Goal: Task Accomplishment & Management: Manage account settings

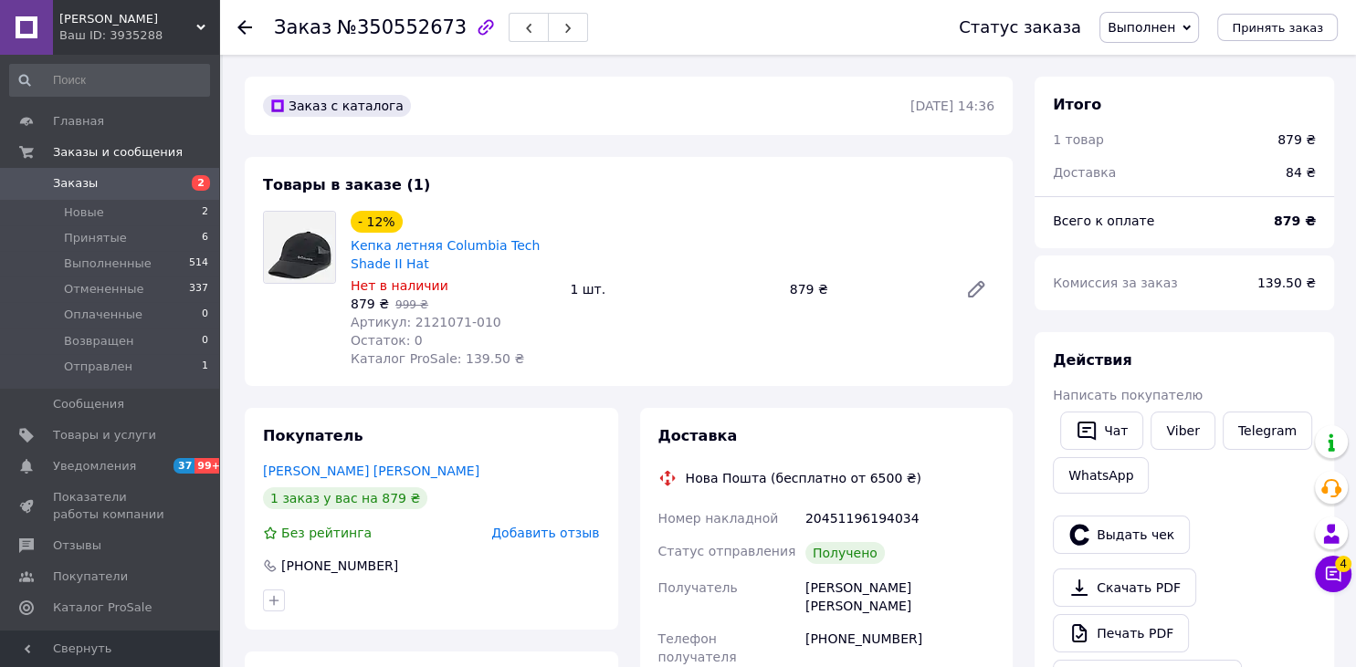
click at [119, 194] on link "Заказы 2" at bounding box center [109, 183] width 219 height 31
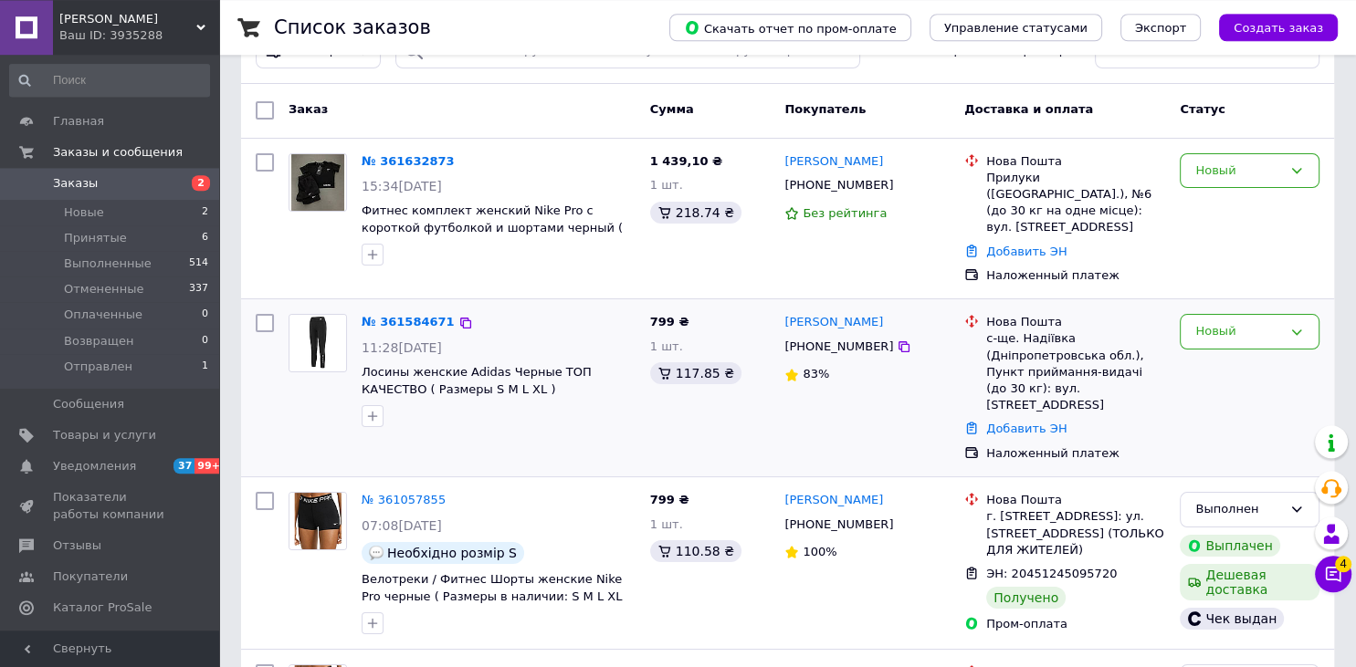
scroll to position [193, 0]
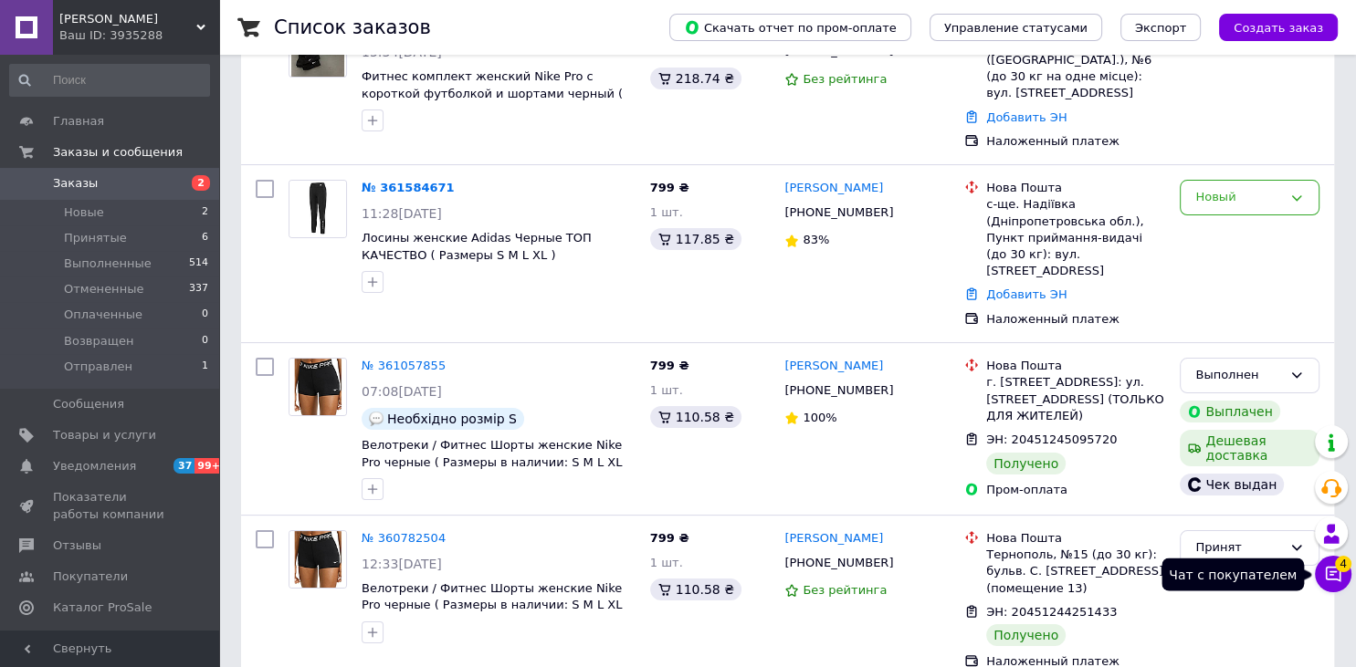
click at [1329, 568] on icon at bounding box center [1334, 575] width 16 height 16
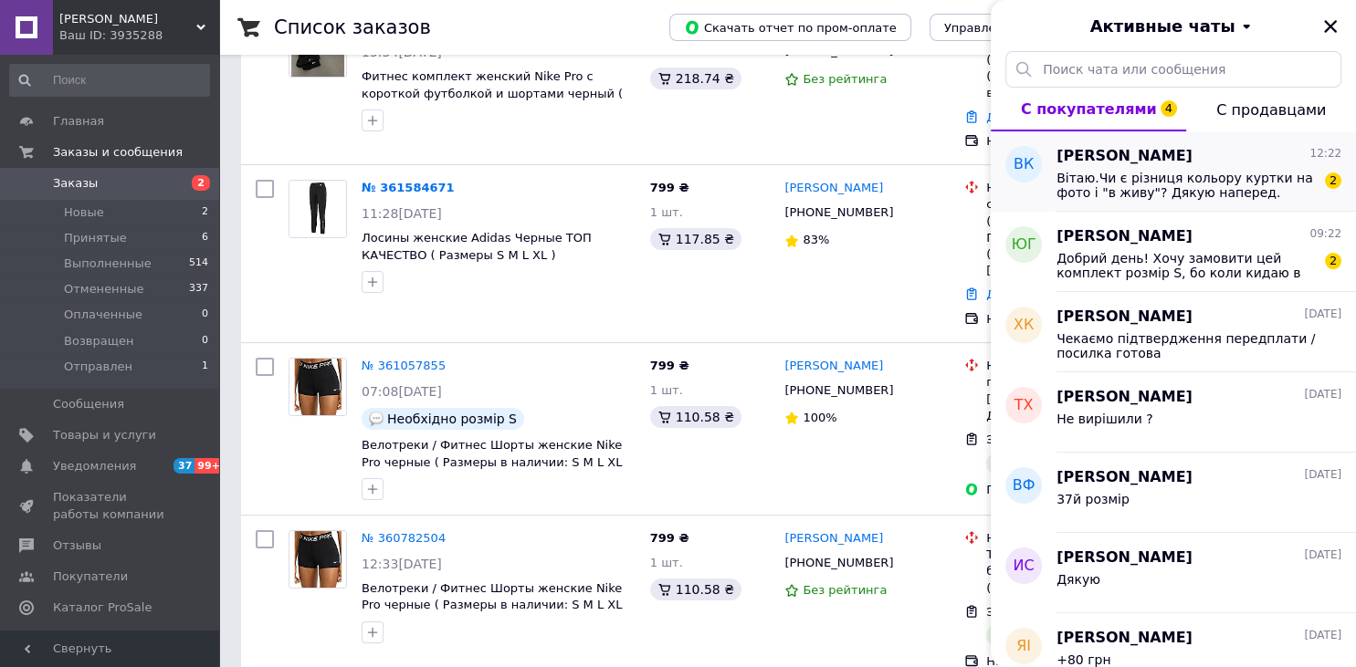
click at [1160, 187] on span "Вітаю.Чи є різниця кольору куртки на фото і "в живу"? Дякую наперед." at bounding box center [1185, 185] width 259 height 29
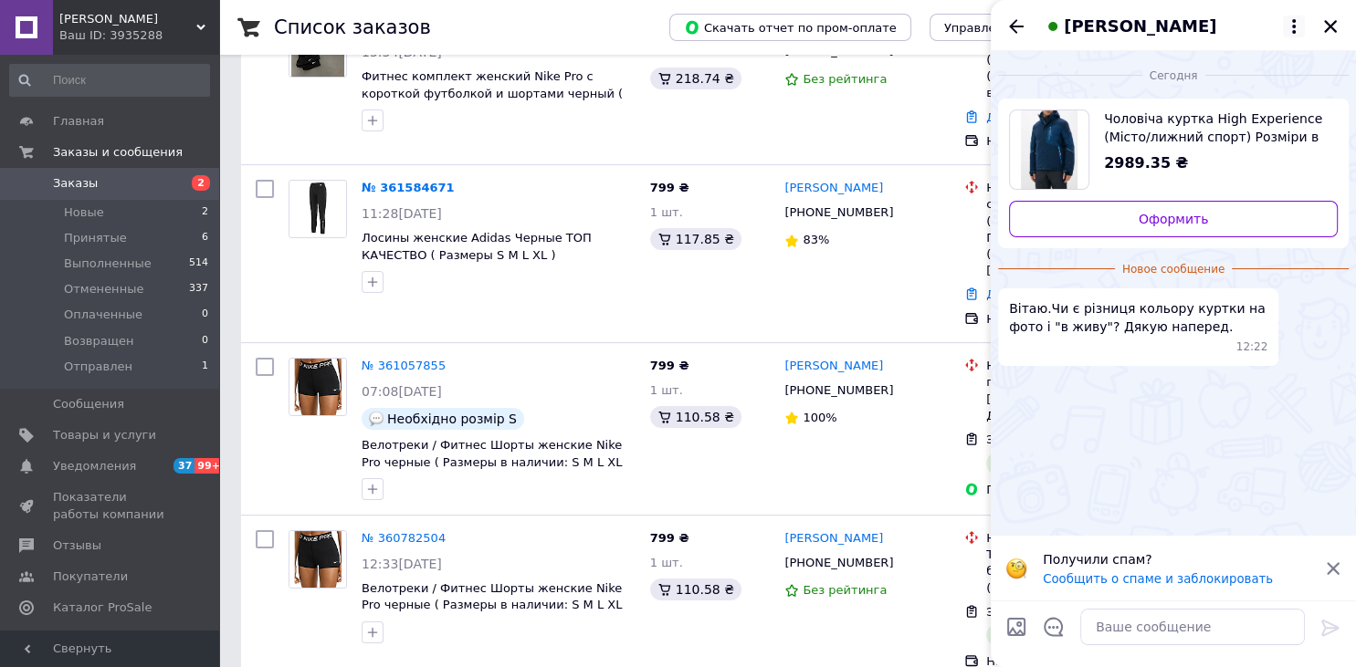
click at [1291, 25] on icon at bounding box center [1294, 27] width 22 height 22
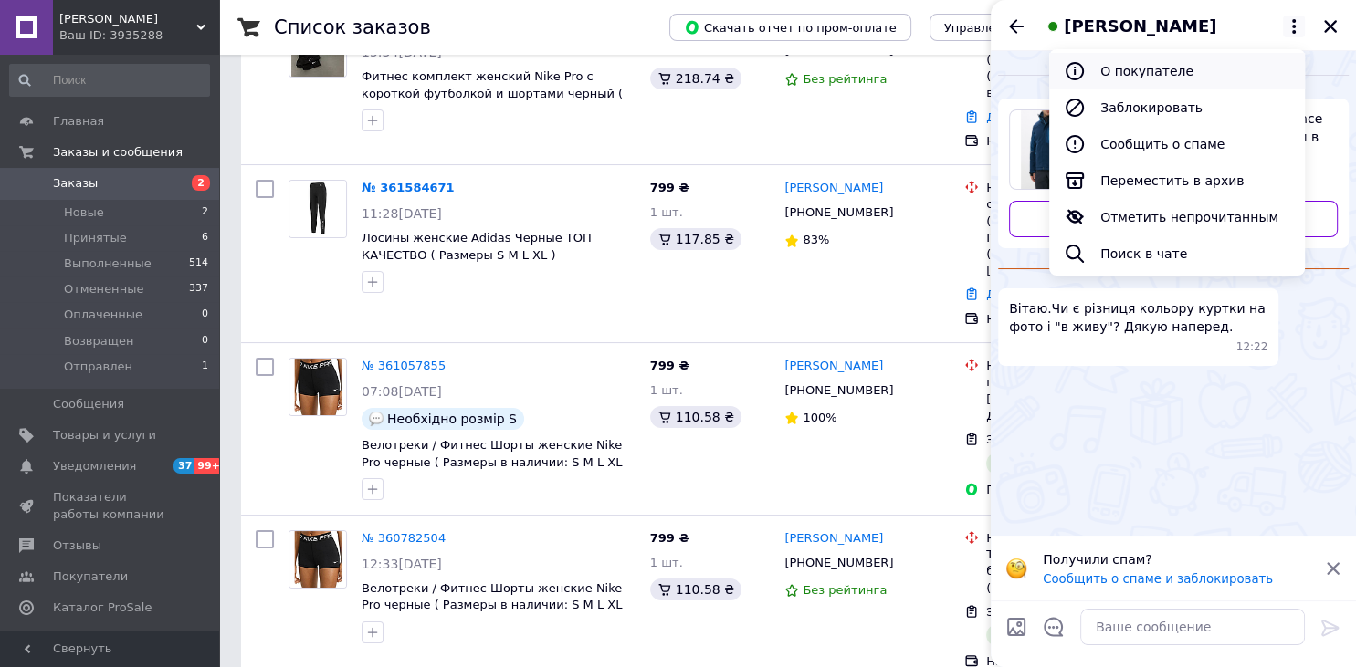
click at [1181, 79] on button "О покупателе" at bounding box center [1177, 71] width 256 height 37
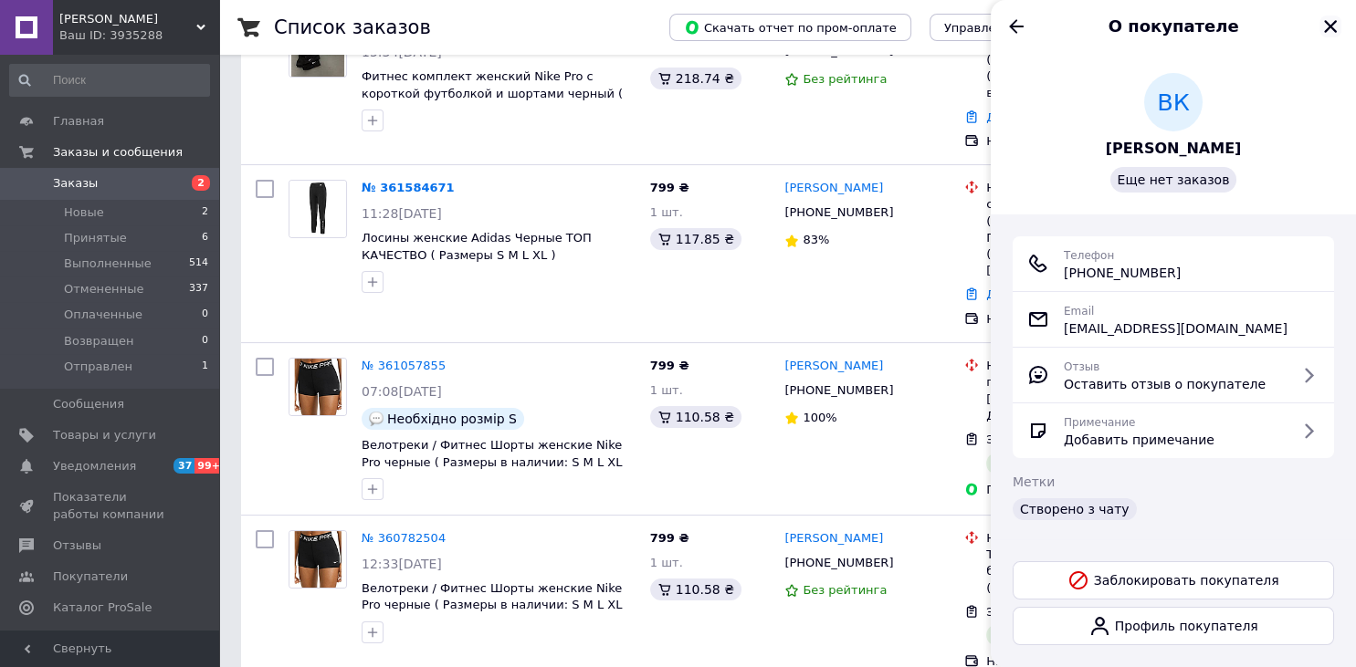
click at [1330, 27] on icon "Закрыть" at bounding box center [1330, 26] width 13 height 13
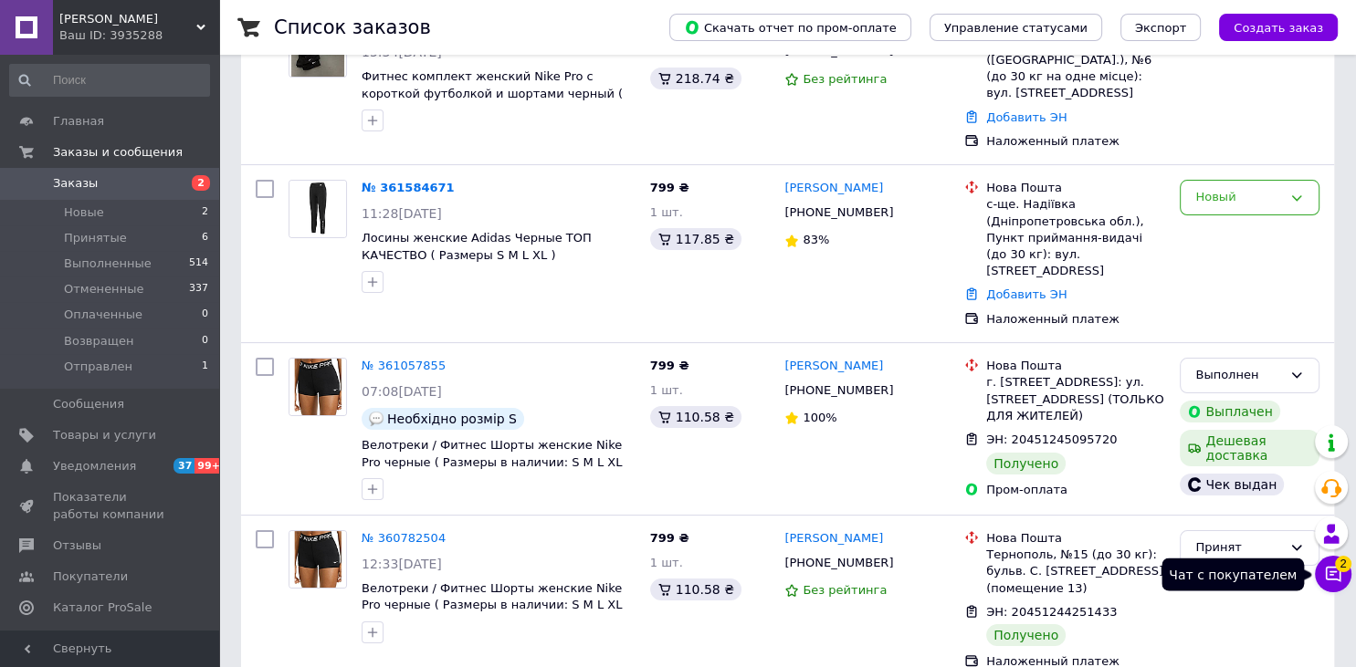
click at [1335, 572] on icon at bounding box center [1333, 574] width 18 height 18
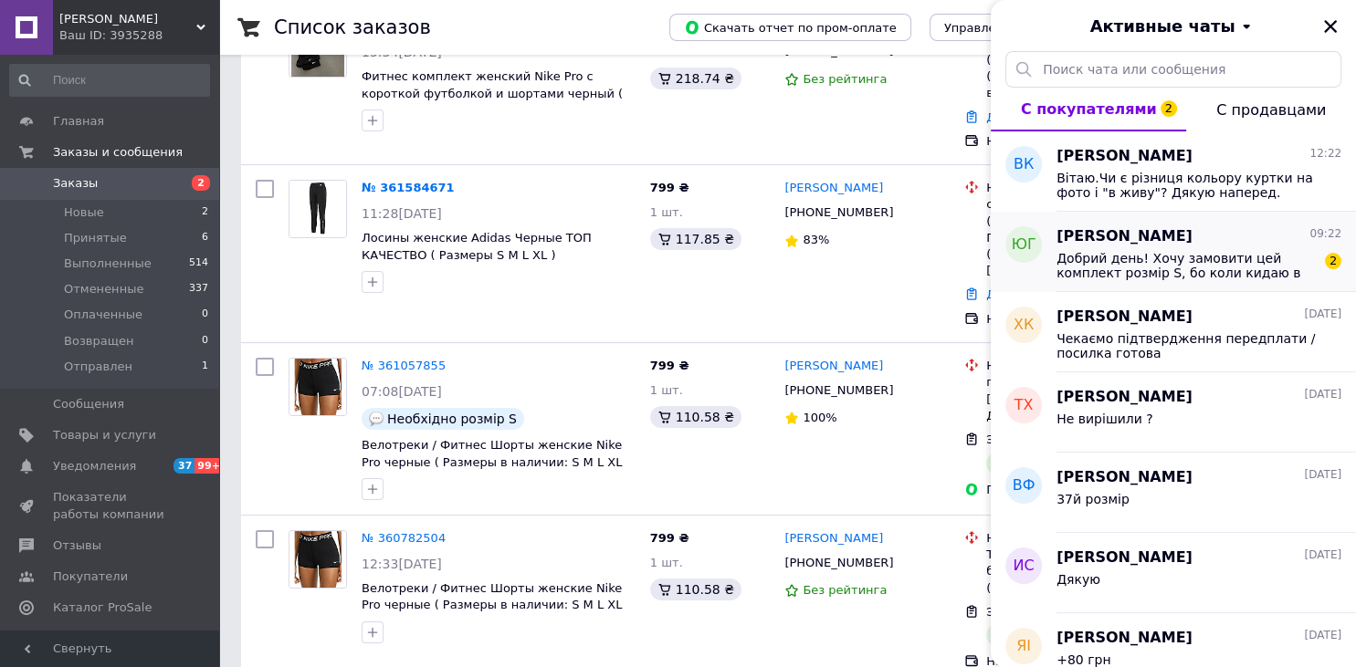
click at [1221, 260] on span "Добрий день! Хочу замовити цей комплект розмір S, бо коли кидаю в кошик то не м…" at bounding box center [1185, 265] width 259 height 29
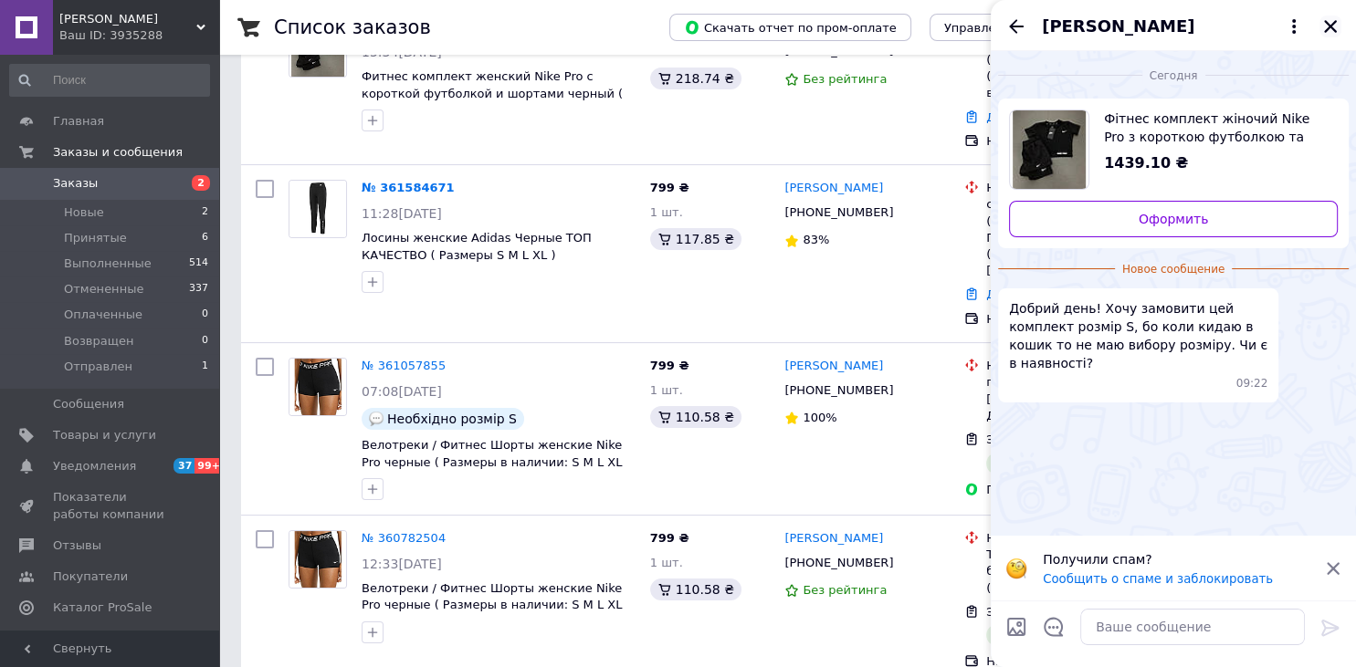
click at [1331, 27] on icon "Закрыть" at bounding box center [1330, 26] width 13 height 13
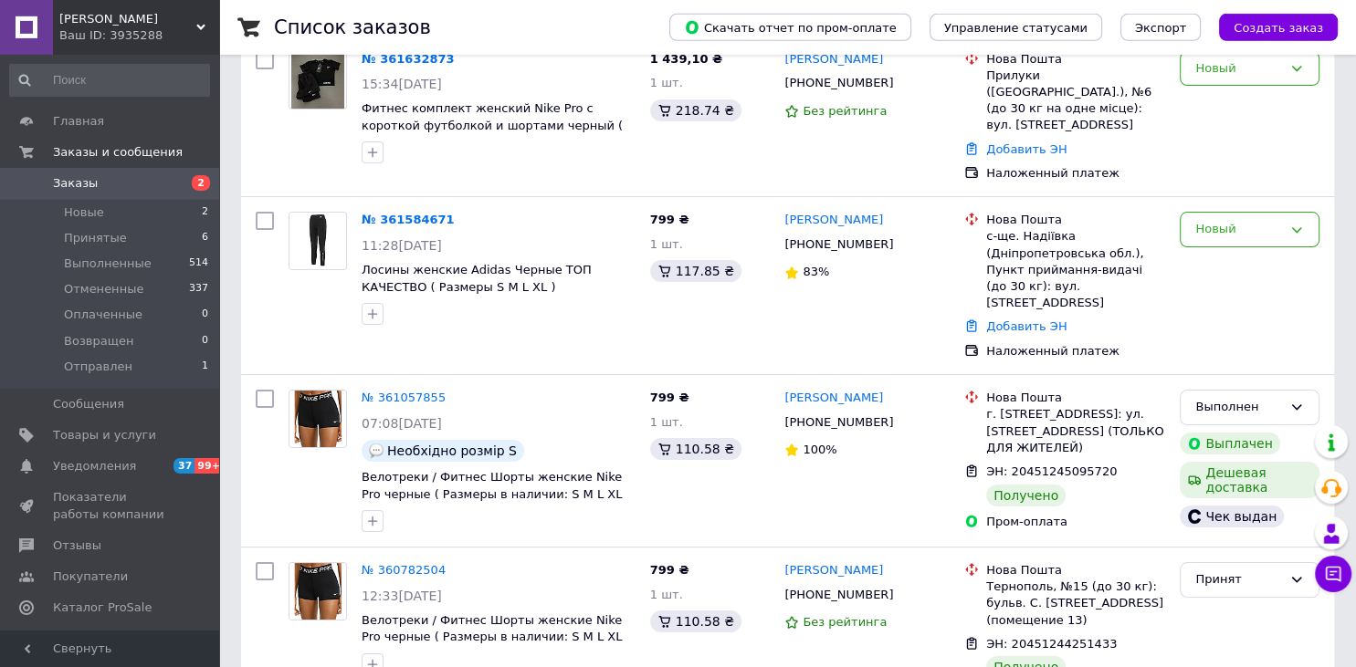
scroll to position [0, 0]
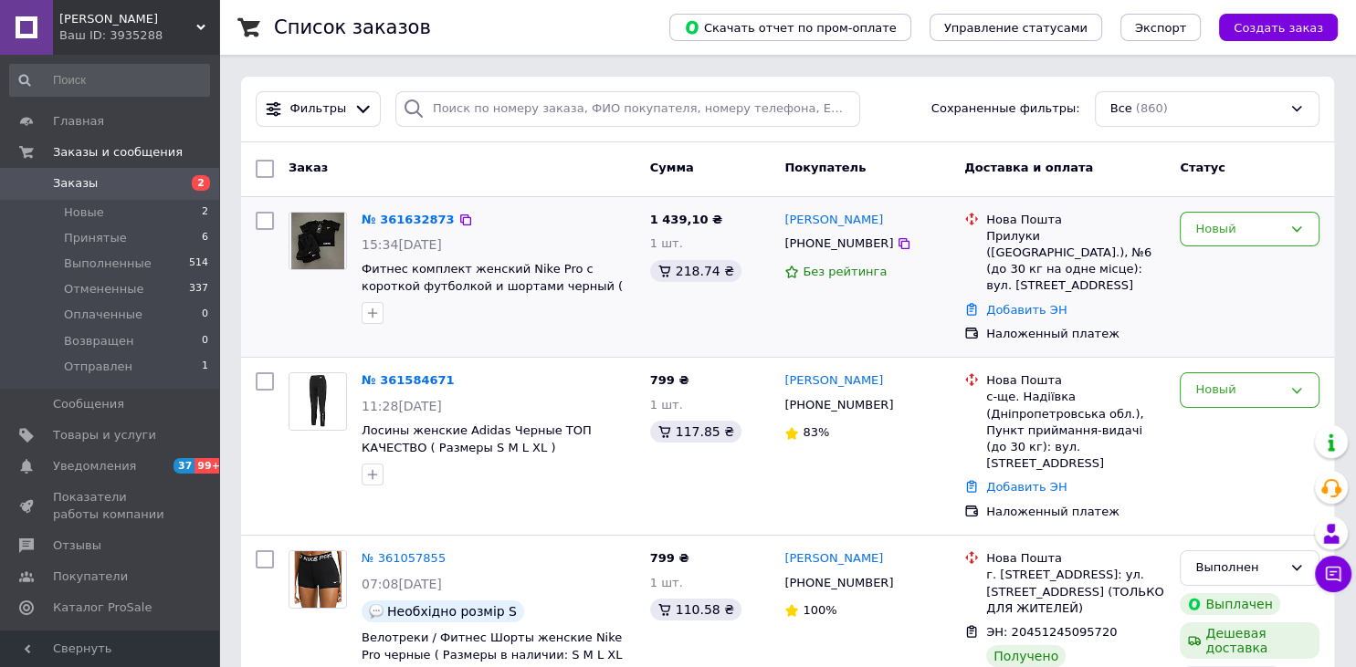
click at [585, 223] on div "№ 361632873" at bounding box center [499, 220] width 278 height 21
click at [1198, 286] on div "Новый" at bounding box center [1249, 278] width 154 height 146
click at [887, 307] on div "[PERSON_NAME] [PHONE_NUMBER] Без рейтинга" at bounding box center [867, 278] width 180 height 146
click at [753, 312] on div "1 439,10 ₴ 1 шт. 218.74 ₴" at bounding box center [710, 278] width 135 height 146
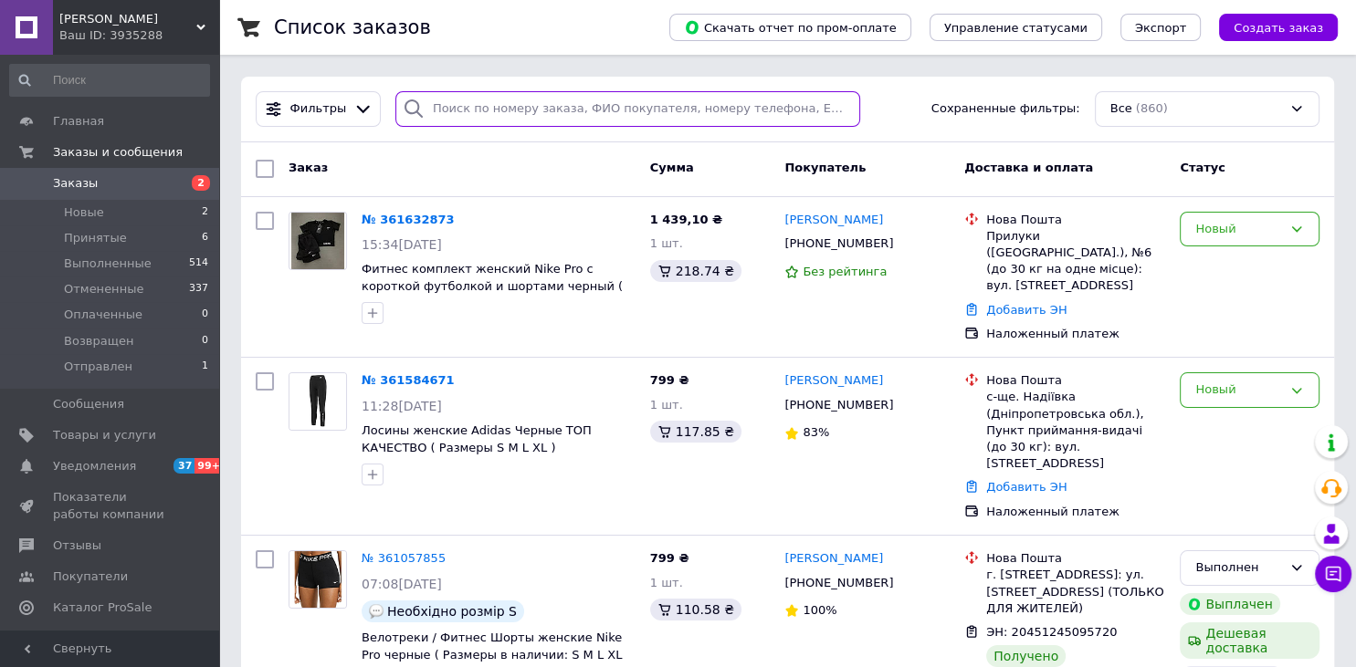
click at [749, 105] on input "search" at bounding box center [627, 109] width 465 height 36
click at [729, 108] on input "search" at bounding box center [627, 109] width 465 height 36
drag, startPoint x: 785, startPoint y: 111, endPoint x: 826, endPoint y: 115, distance: 41.2
click at [826, 115] on input "search" at bounding box center [627, 109] width 465 height 36
drag, startPoint x: 425, startPoint y: 108, endPoint x: 656, endPoint y: 109, distance: 231.0
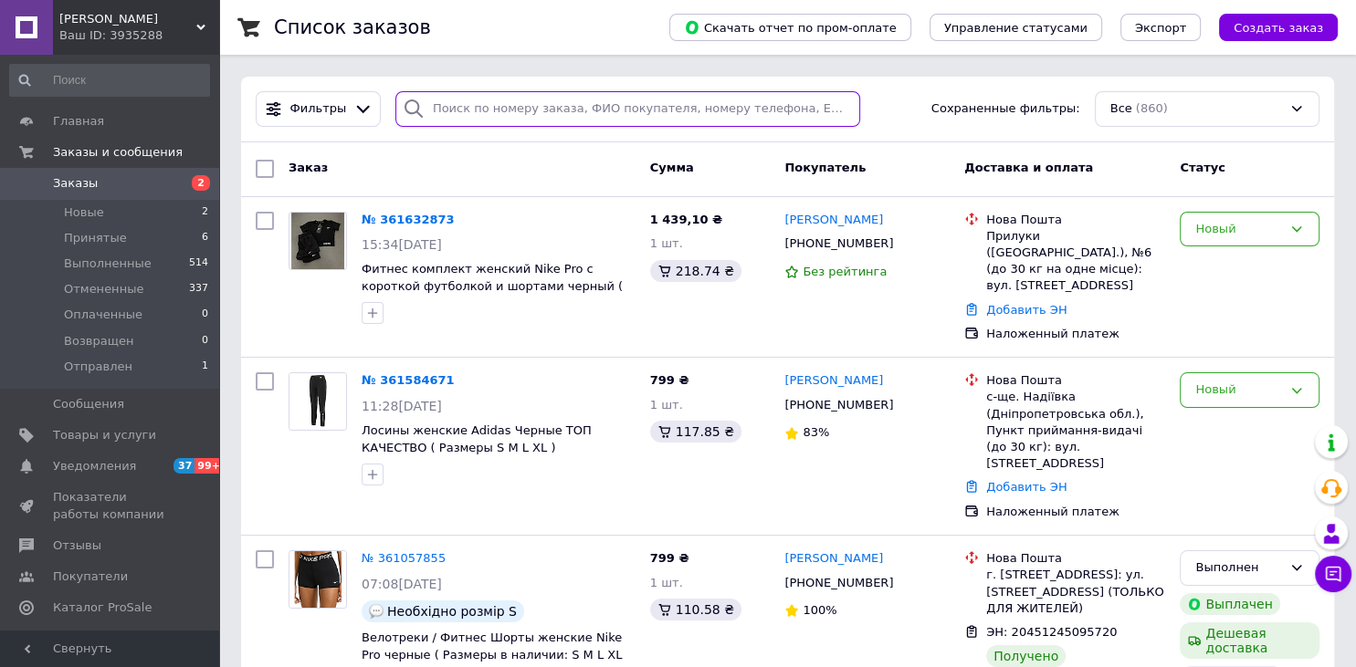
click at [656, 109] on input "search" at bounding box center [627, 109] width 465 height 36
drag, startPoint x: 425, startPoint y: 107, endPoint x: 824, endPoint y: 106, distance: 398.1
click at [824, 106] on input "search" at bounding box center [627, 109] width 465 height 36
drag, startPoint x: 430, startPoint y: 106, endPoint x: 743, endPoint y: 100, distance: 313.2
click at [726, 93] on input "search" at bounding box center [627, 109] width 465 height 36
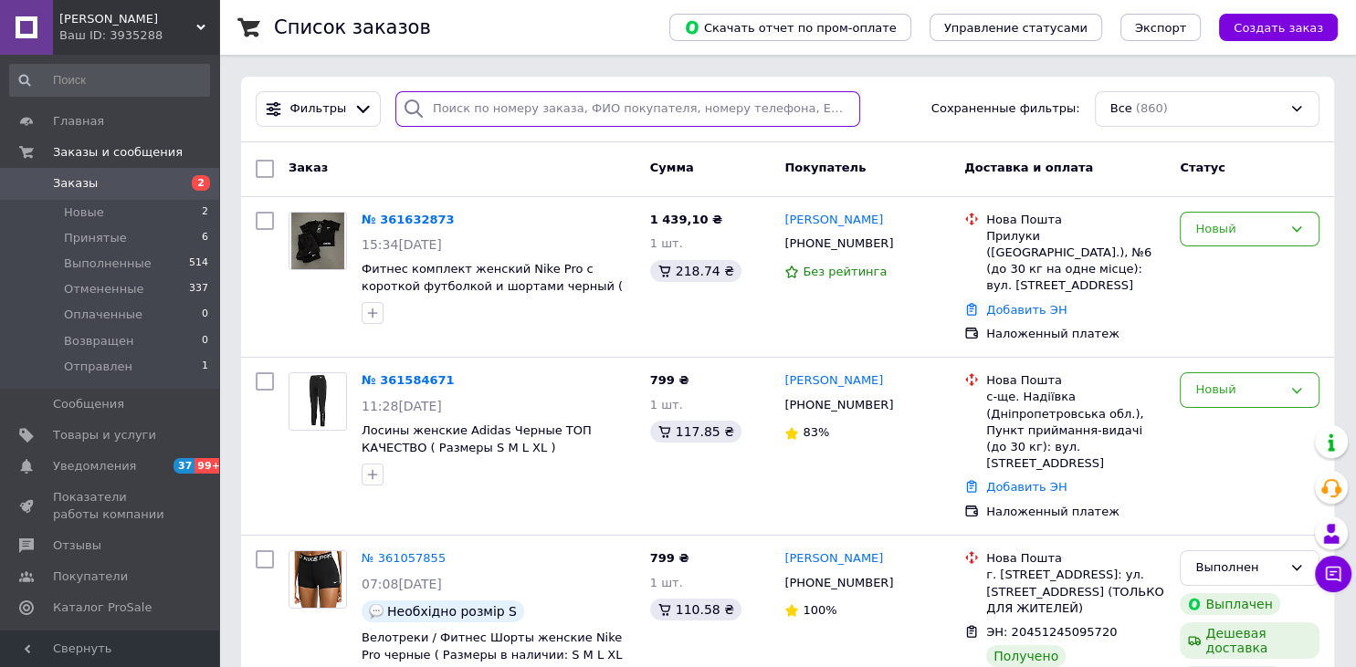
drag, startPoint x: 821, startPoint y: 110, endPoint x: 562, endPoint y: 101, distance: 258.5
click at [562, 101] on input "search" at bounding box center [627, 109] width 465 height 36
click at [444, 116] on input "search" at bounding box center [627, 109] width 465 height 36
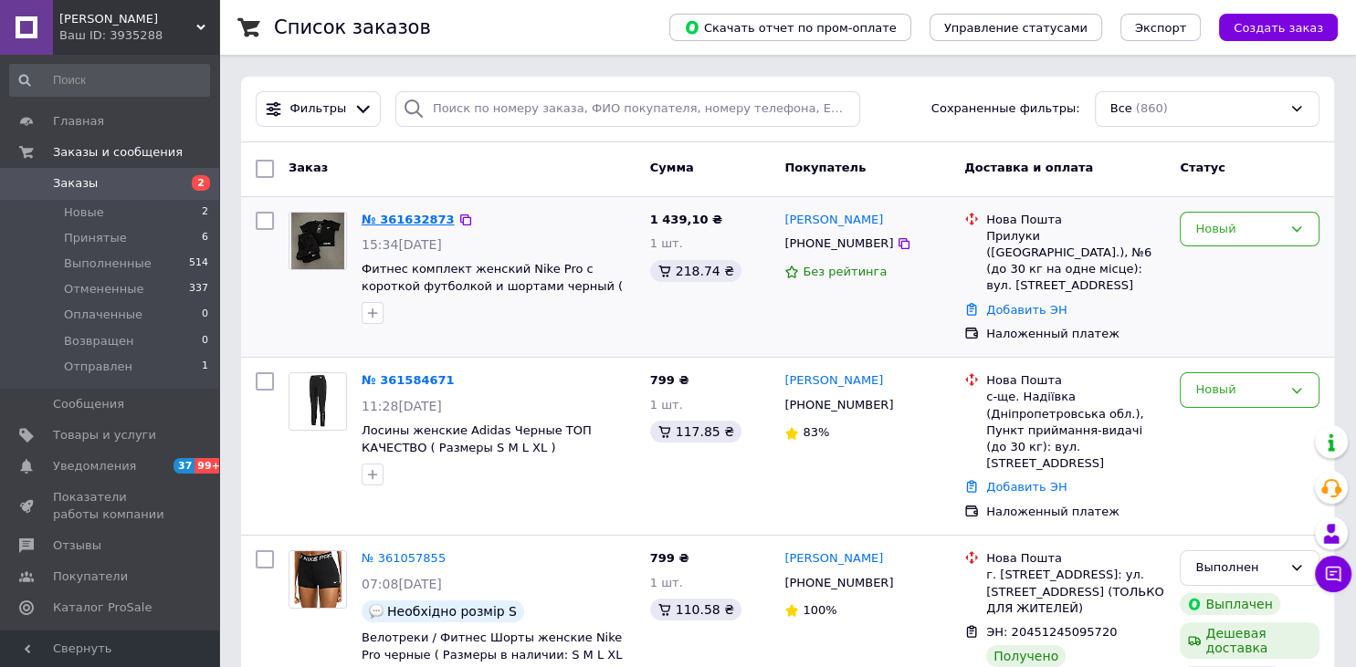
click at [408, 226] on link "№ 361632873" at bounding box center [408, 220] width 93 height 14
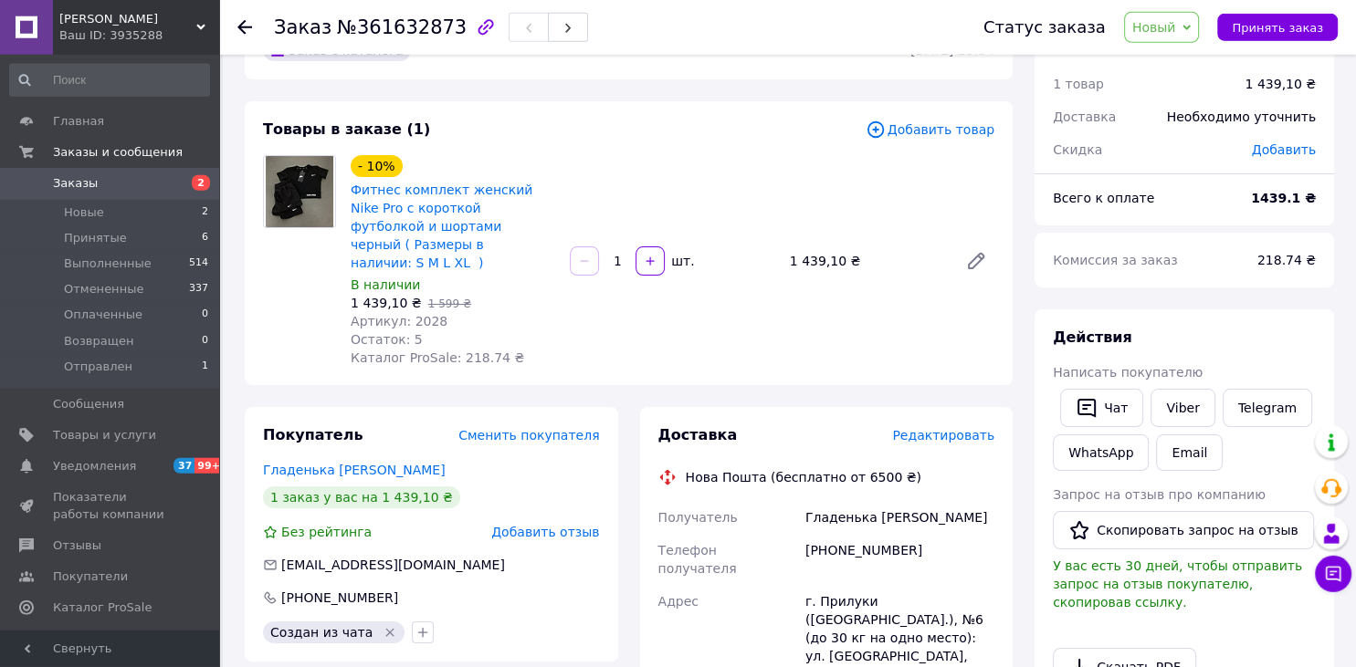
scroll to position [96, 0]
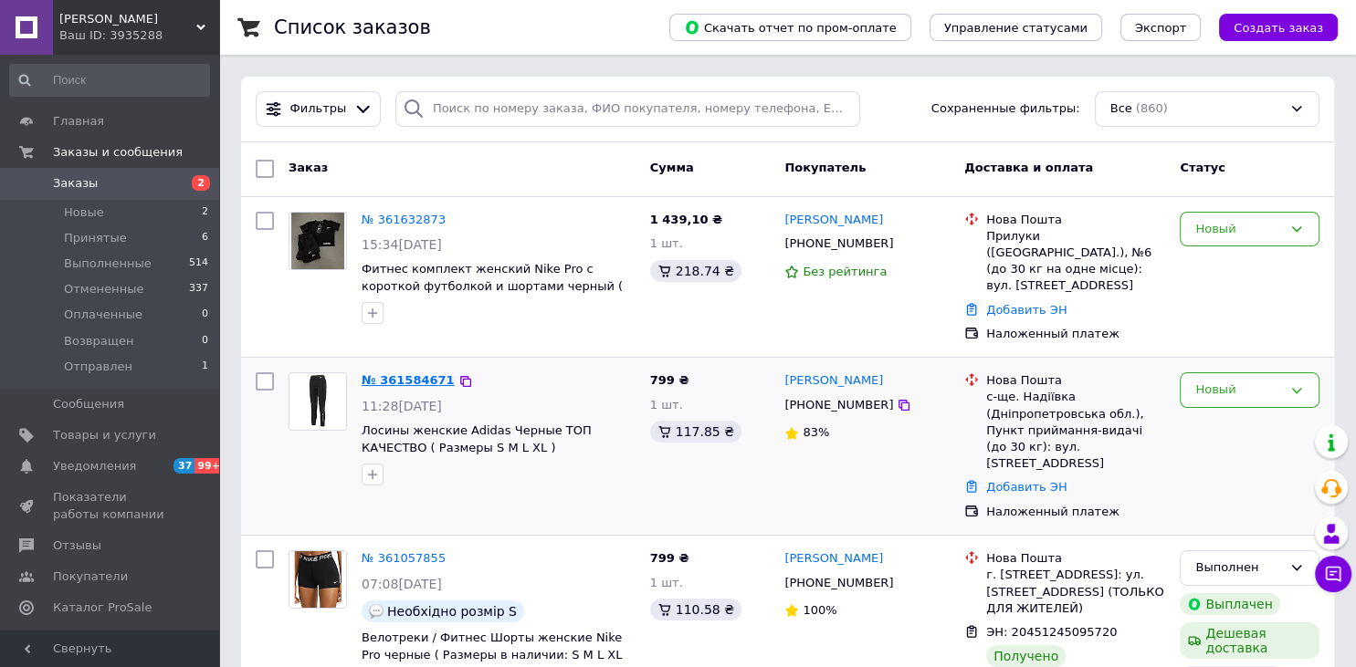
click at [395, 373] on link "№ 361584671" at bounding box center [408, 380] width 93 height 14
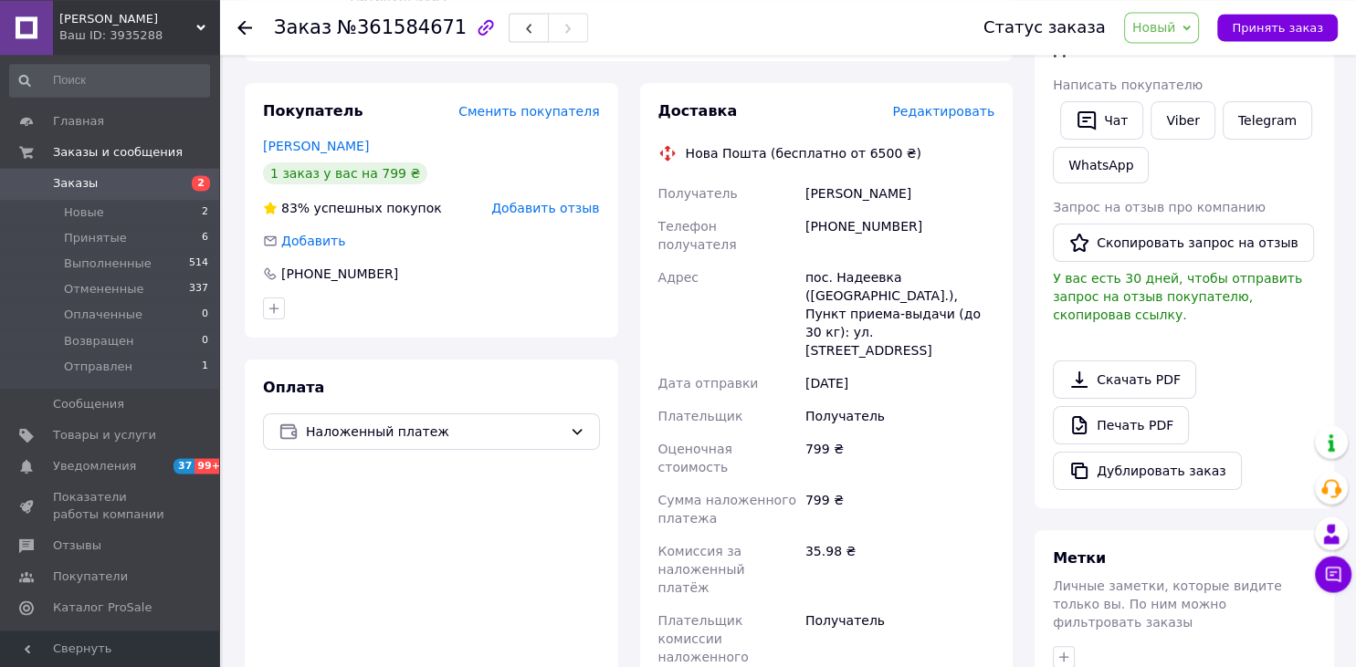
scroll to position [482, 0]
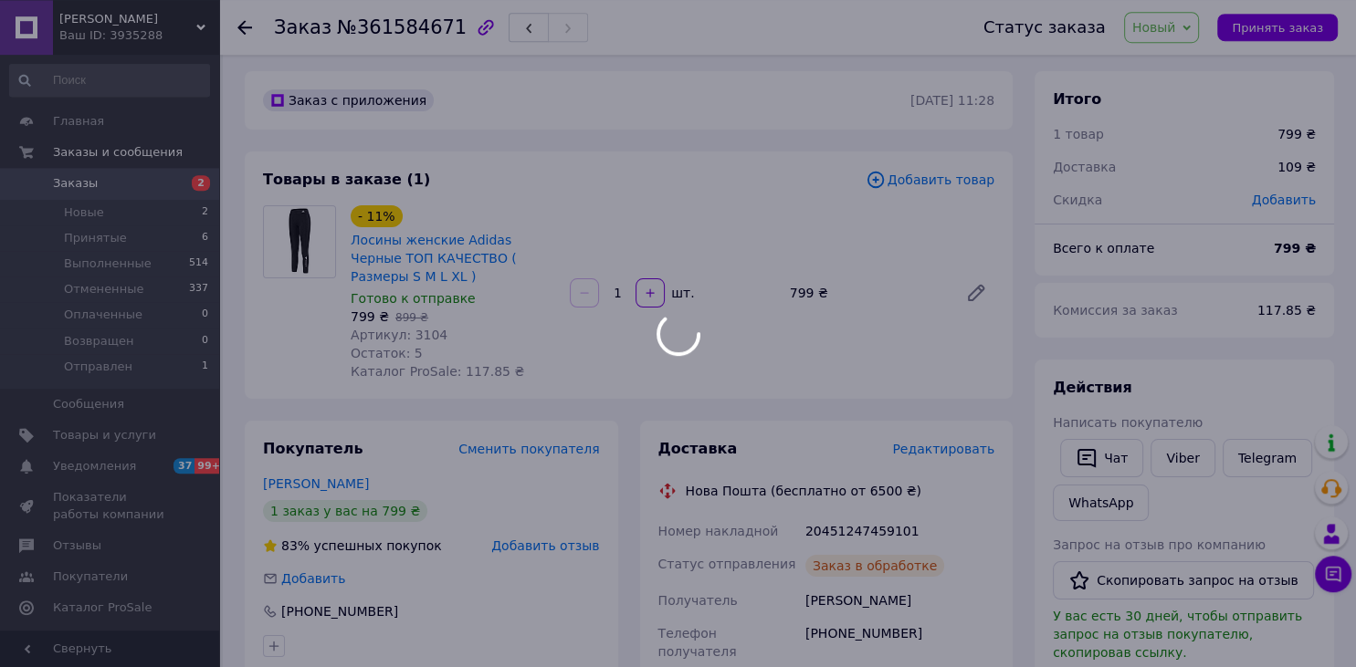
scroll to position [0, 0]
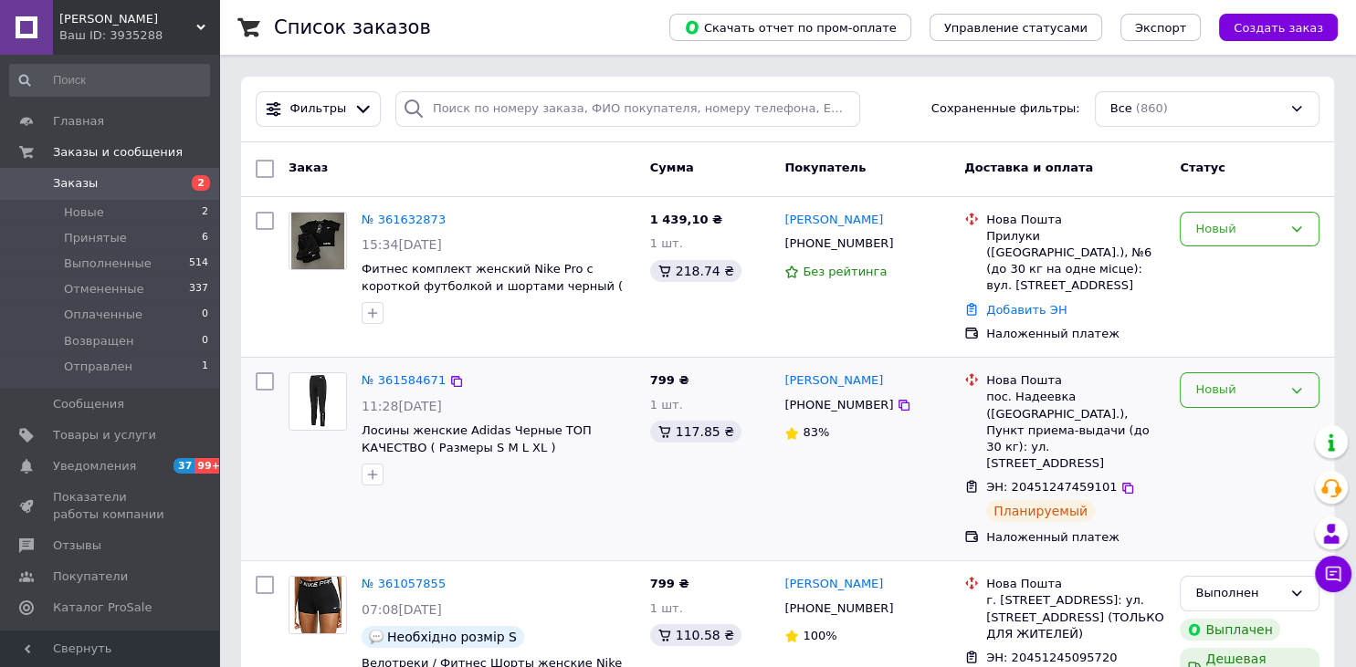
click at [1251, 381] on div "Новый" at bounding box center [1238, 390] width 87 height 19
click at [1254, 412] on li "Принят" at bounding box center [1250, 429] width 138 height 34
click at [405, 226] on link "№ 361632873" at bounding box center [404, 220] width 84 height 14
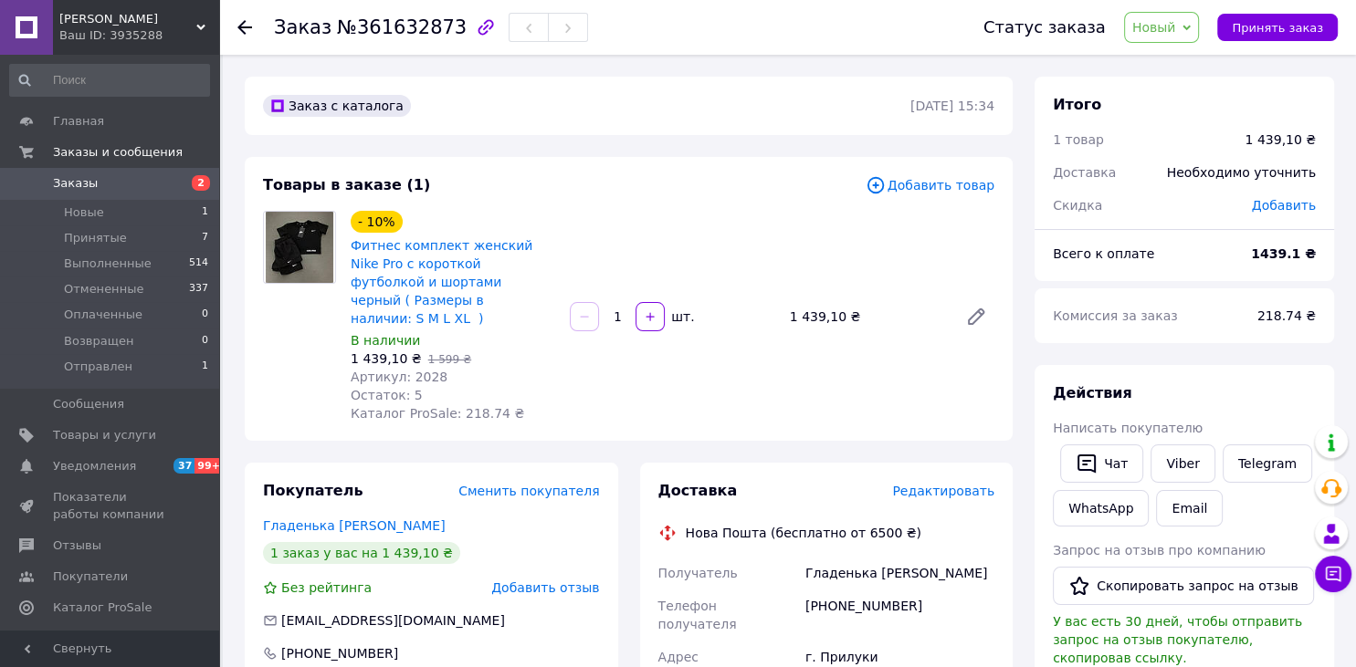
click at [942, 484] on span "Редактировать" at bounding box center [943, 491] width 102 height 15
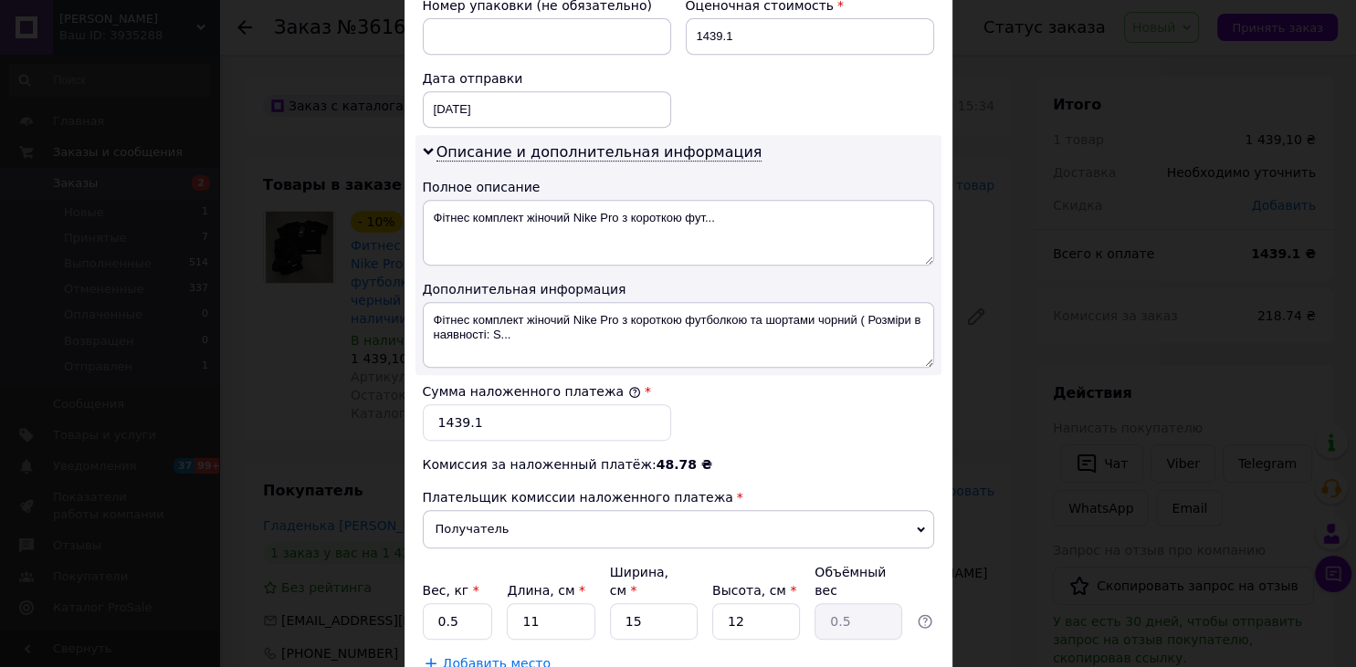
scroll to position [924, 0]
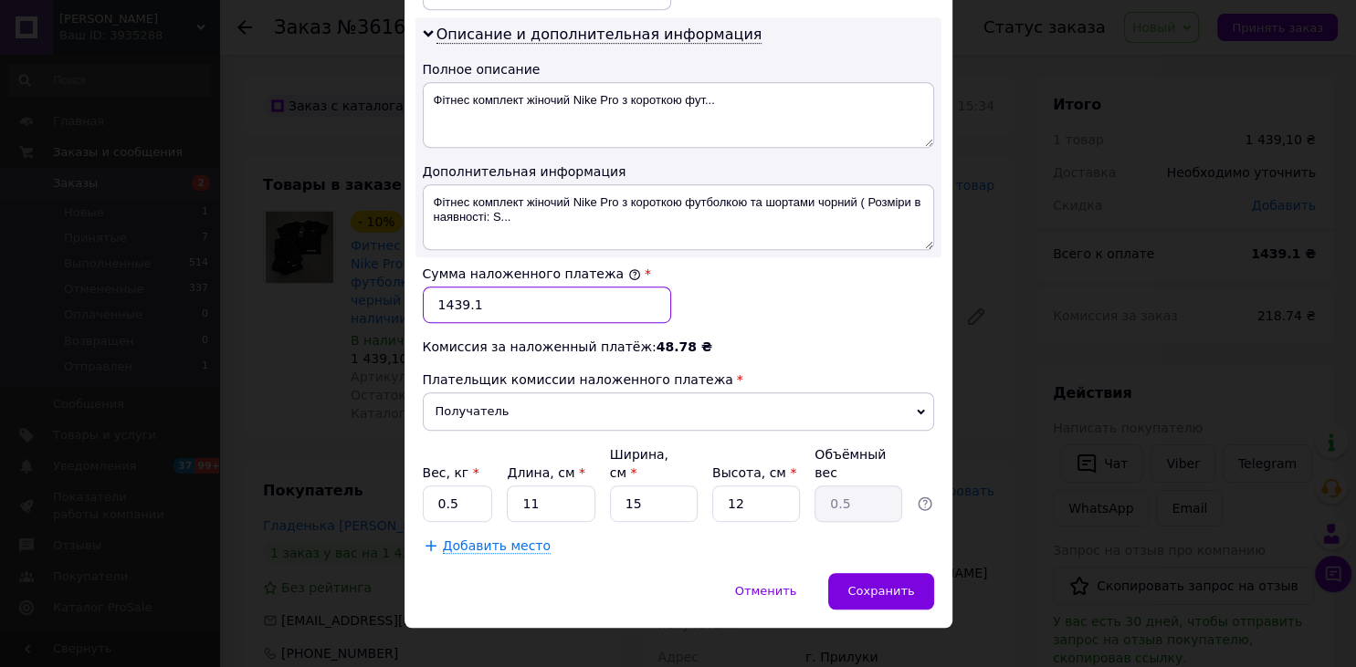
click at [540, 297] on input "1439.1" at bounding box center [547, 305] width 248 height 37
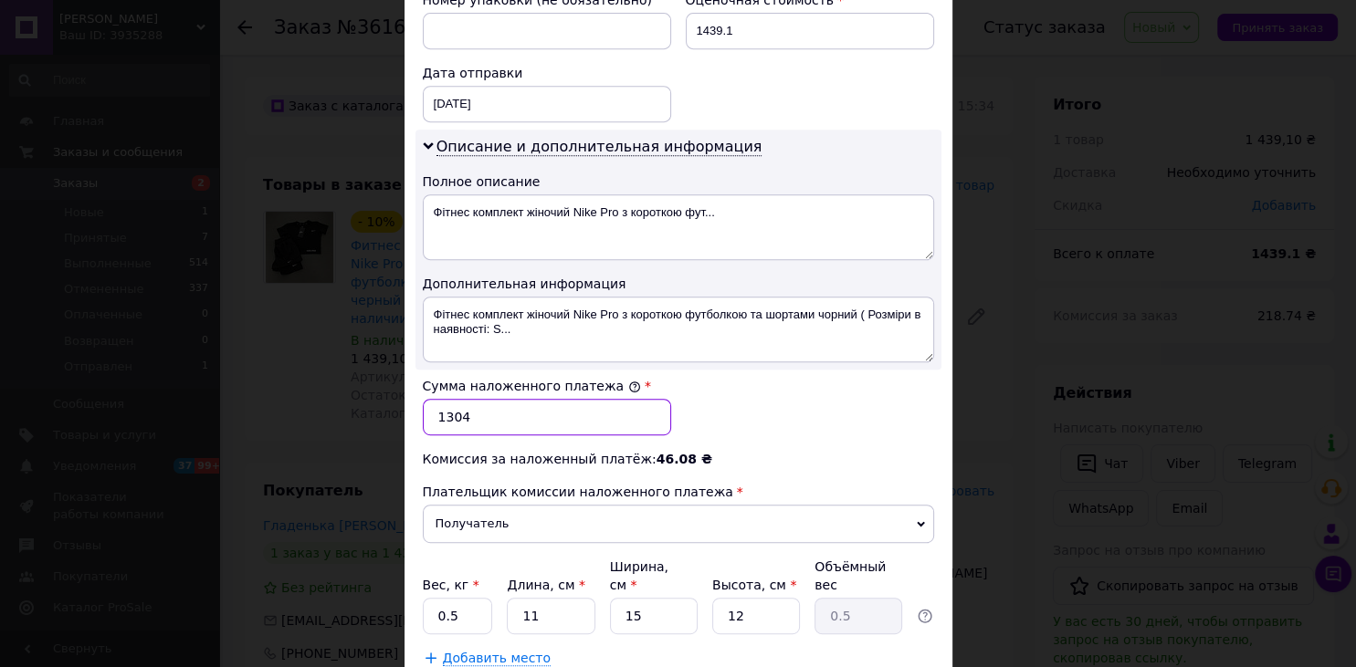
scroll to position [621, 0]
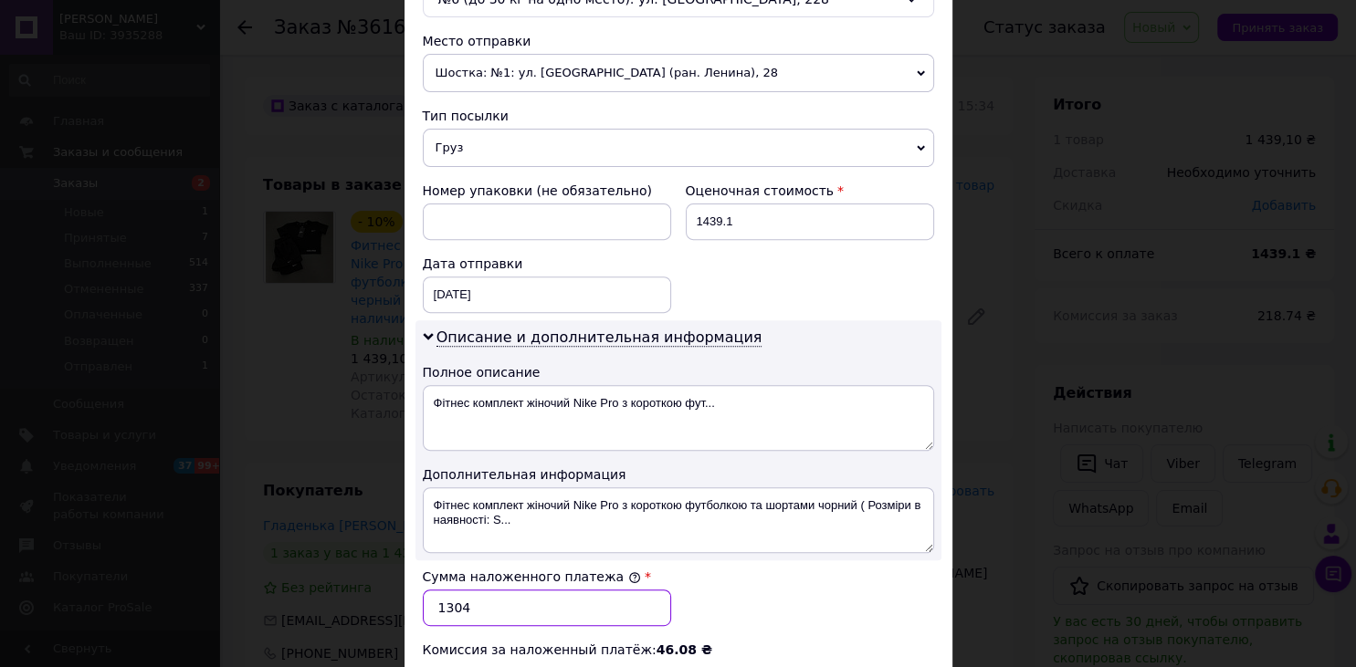
type input "1304"
click at [746, 218] on input "1439.1" at bounding box center [810, 222] width 248 height 37
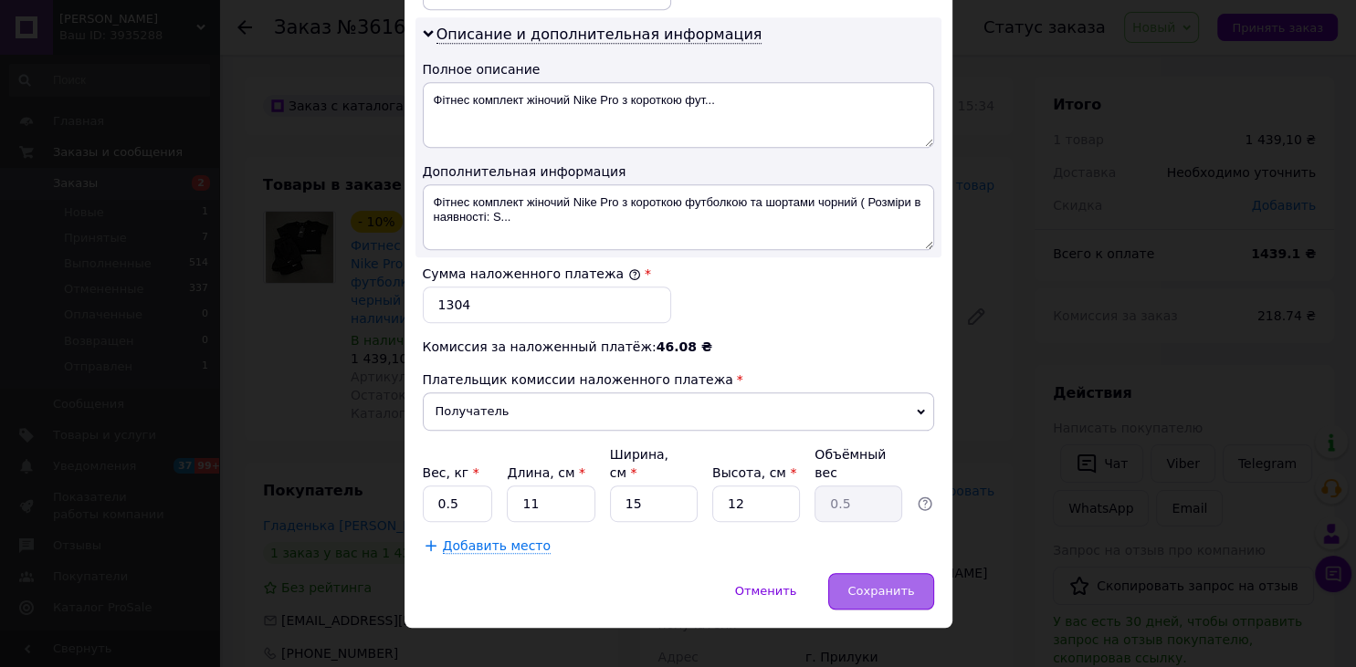
type input "1304"
click at [886, 584] on span "Сохранить" at bounding box center [880, 591] width 67 height 14
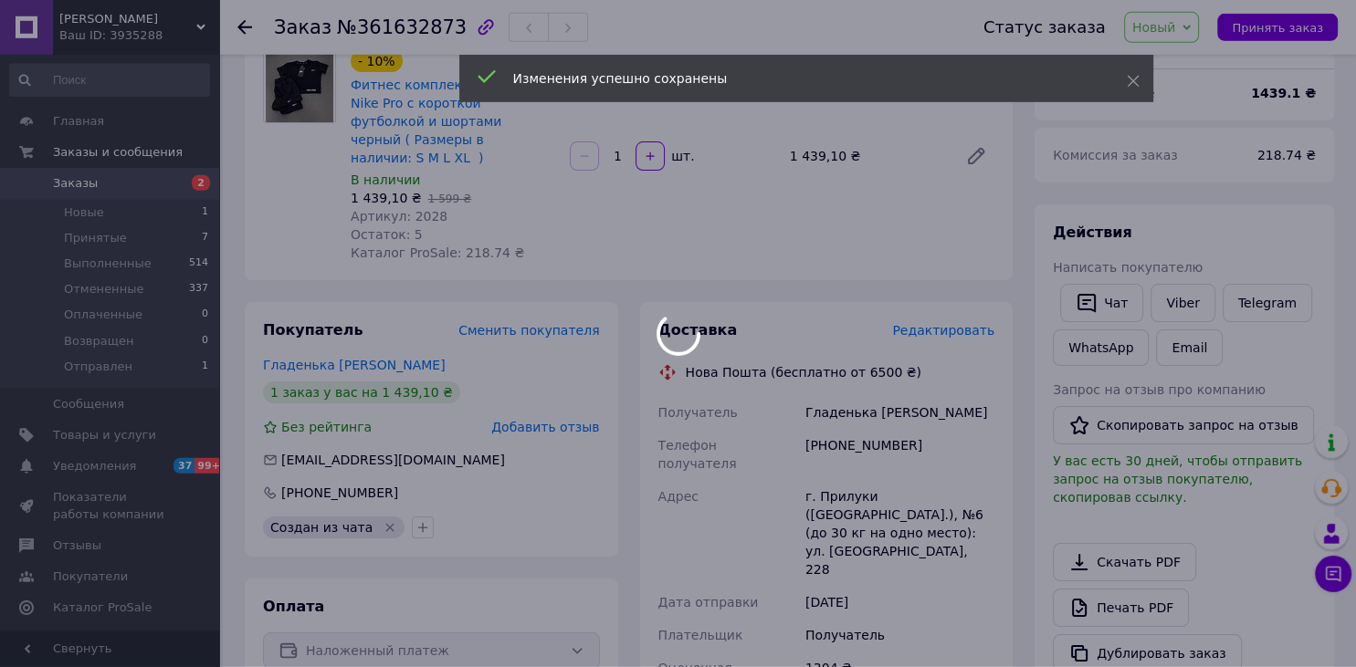
scroll to position [482, 0]
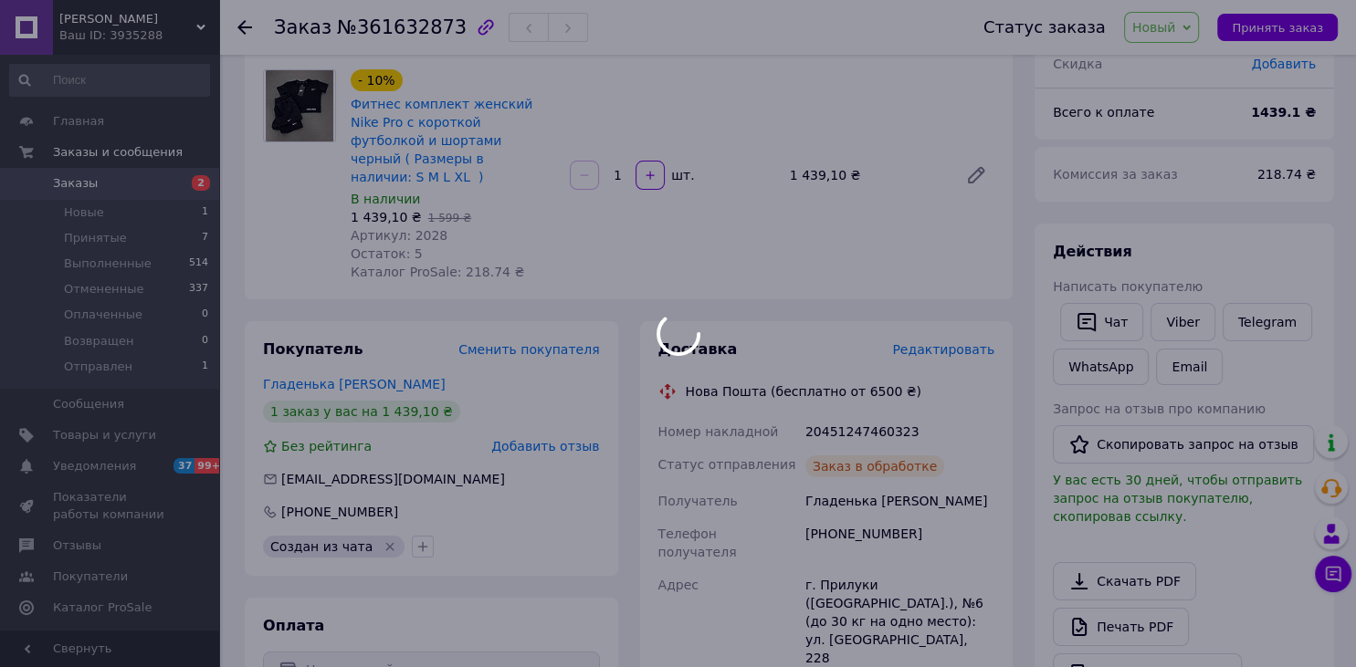
scroll to position [0, 0]
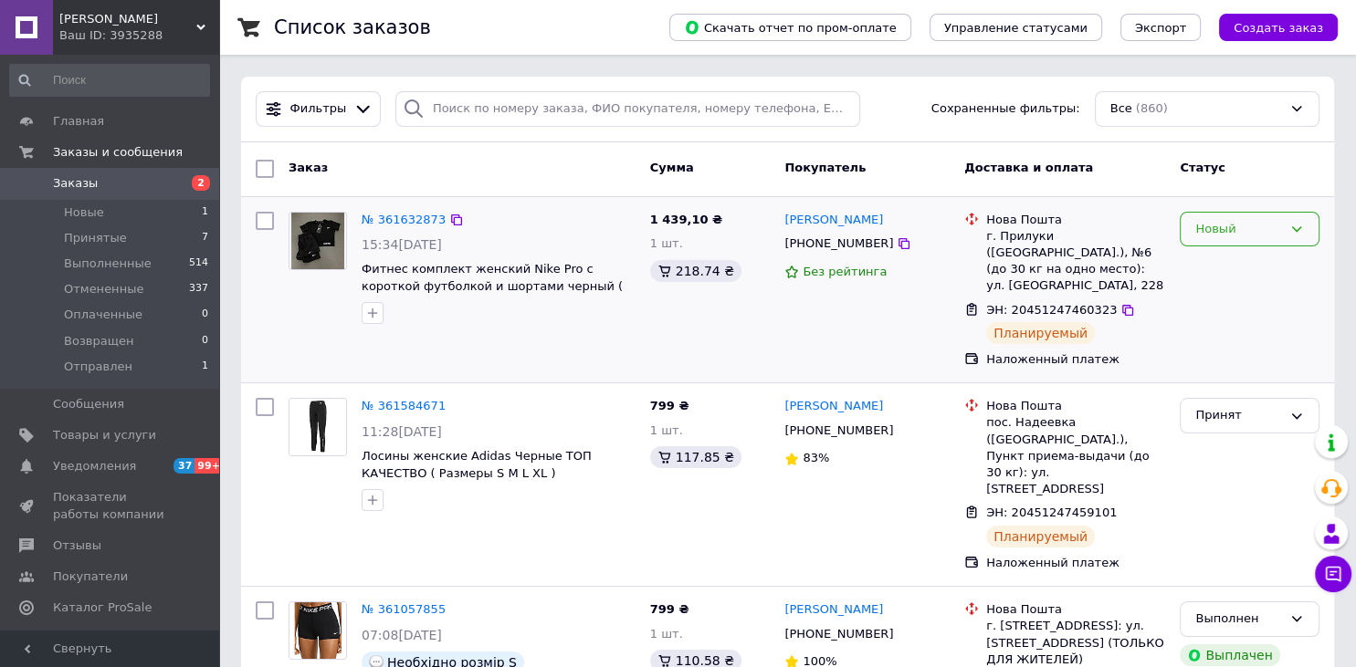
click at [1248, 227] on div "Новый" at bounding box center [1238, 229] width 87 height 19
click at [1254, 273] on li "Принят" at bounding box center [1250, 267] width 138 height 34
